Goal: Book appointment/travel/reservation

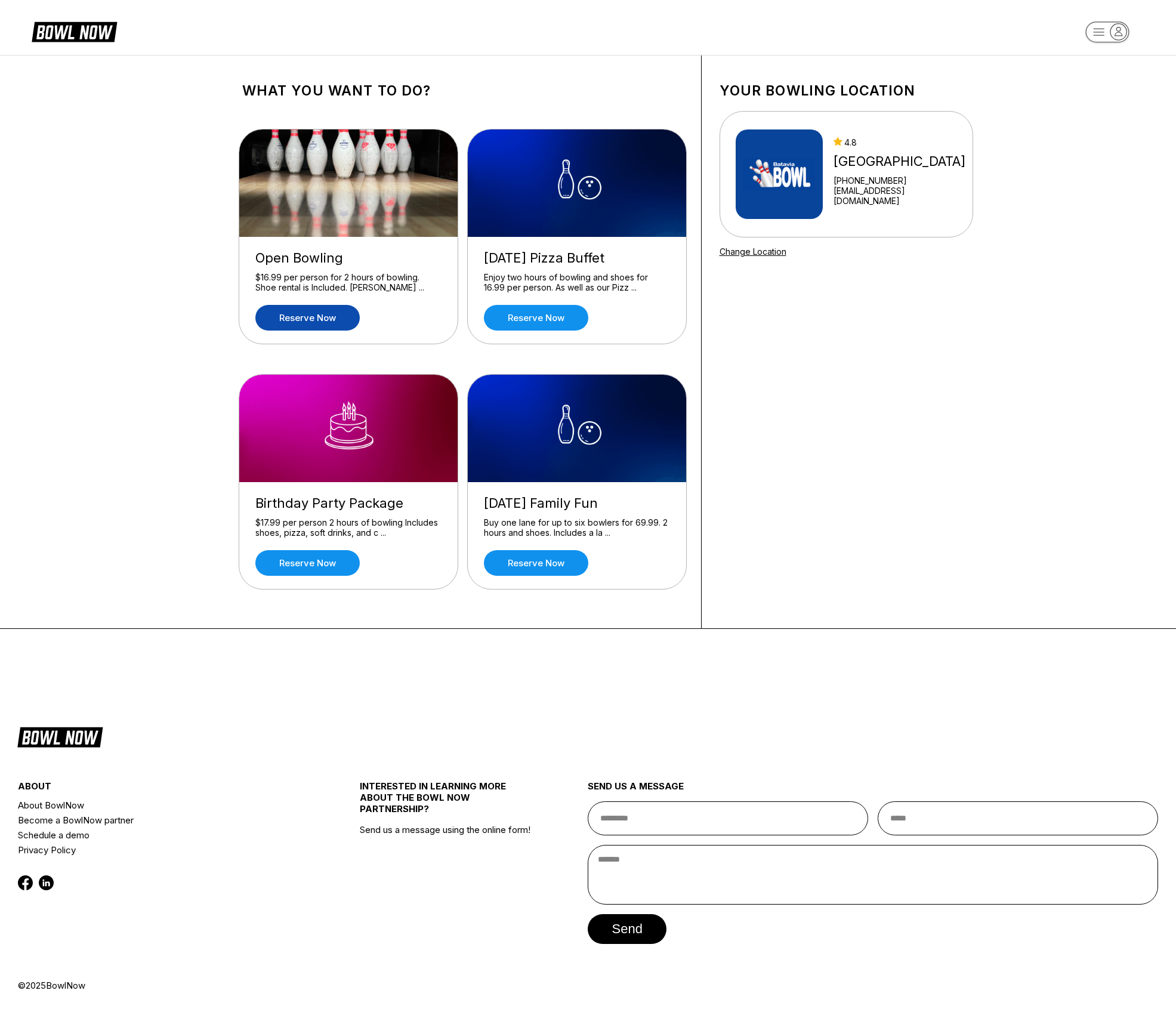
click at [321, 324] on link "Reserve now" at bounding box center [307, 318] width 104 height 25
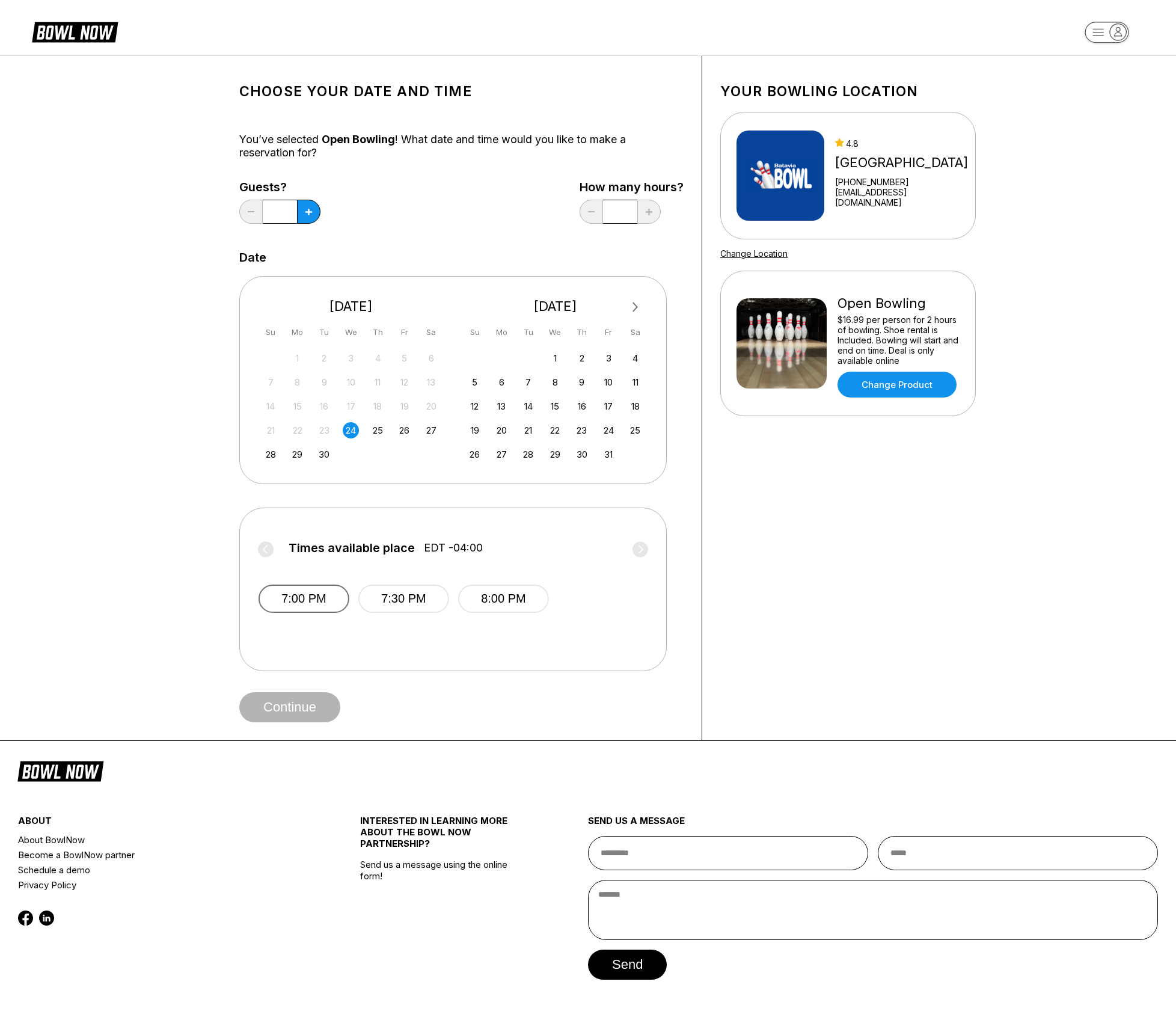
click at [304, 602] on button "7:00 PM" at bounding box center [303, 598] width 91 height 28
click at [290, 695] on button "Continue" at bounding box center [290, 707] width 101 height 30
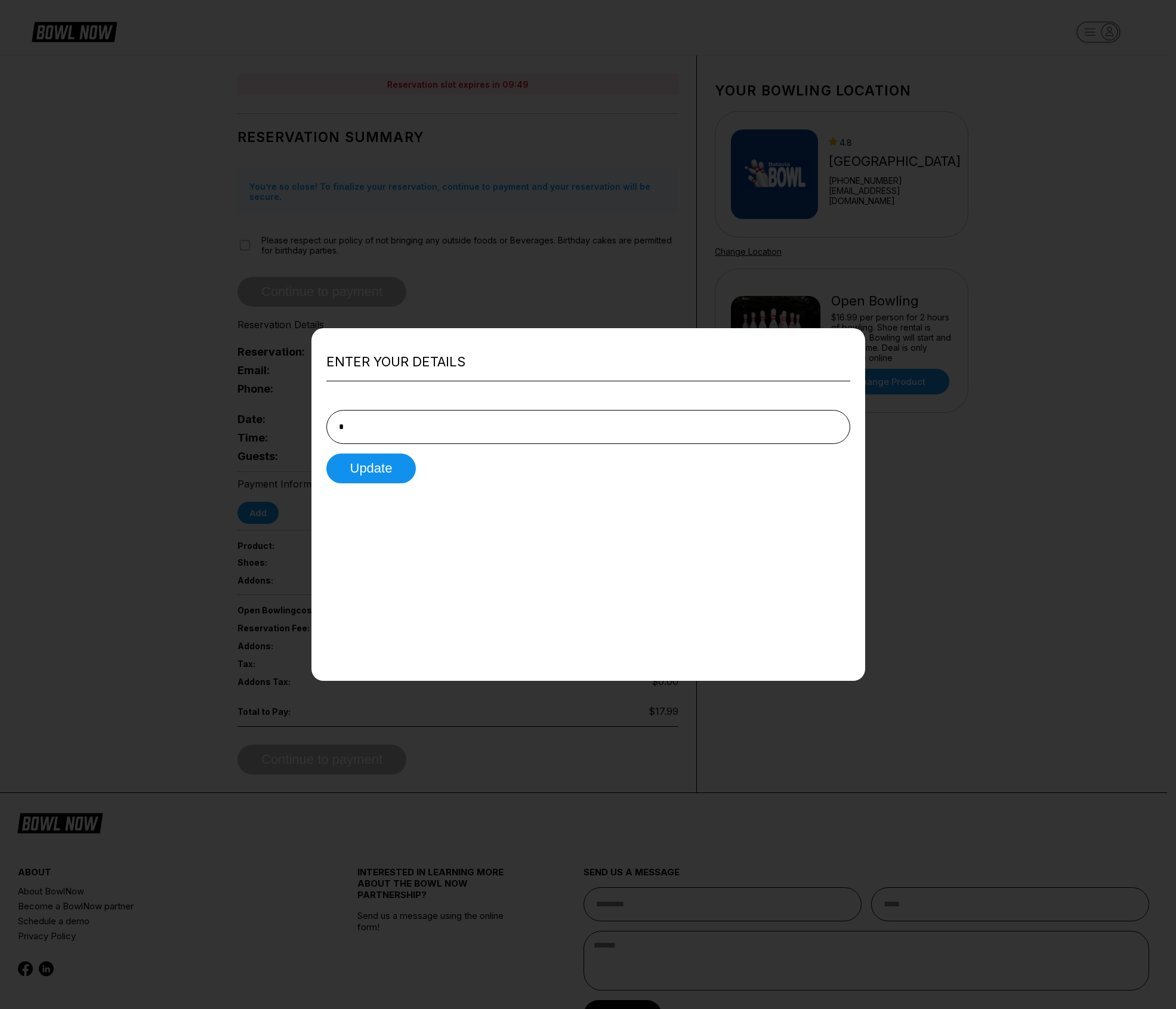
click at [459, 356] on h2 "Enter your details" at bounding box center [588, 361] width 524 height 17
click at [420, 436] on input "*" at bounding box center [588, 427] width 524 height 34
type input "**********"
click at [378, 477] on button "Update" at bounding box center [371, 468] width 91 height 30
